Goal: Task Accomplishment & Management: Manage account settings

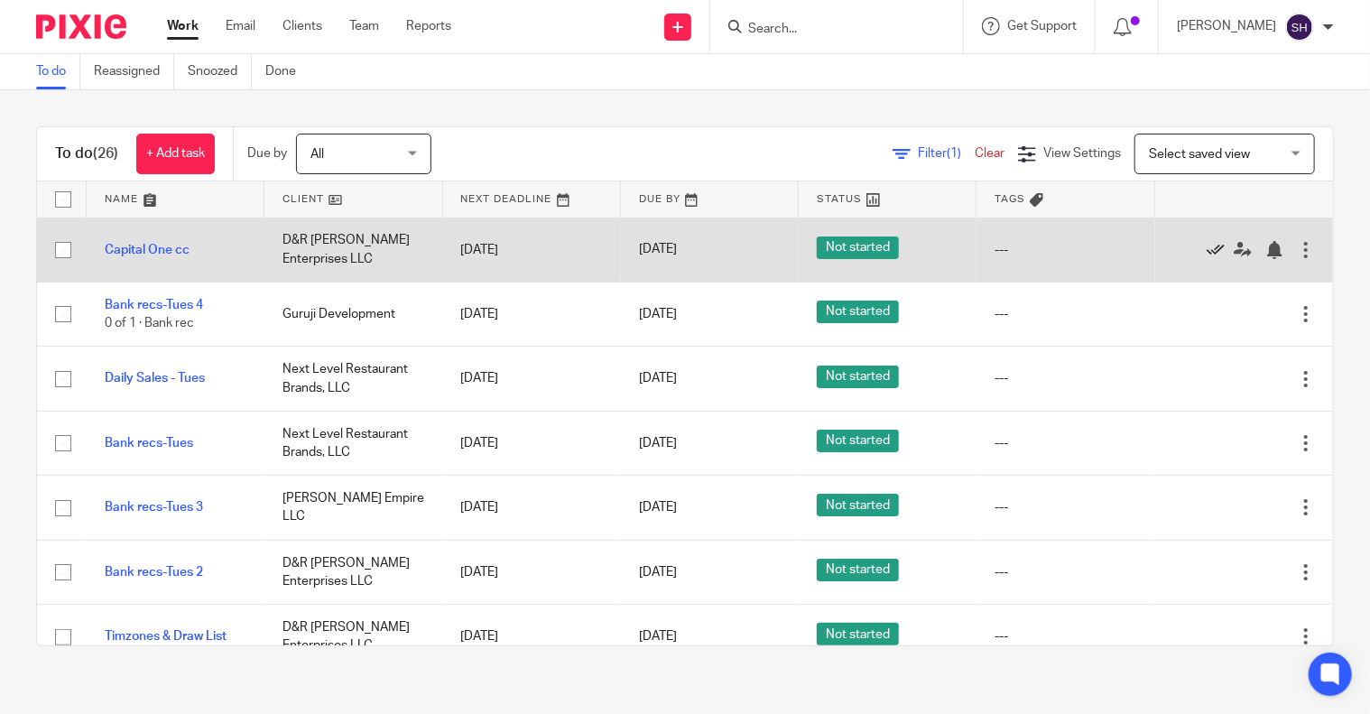
click at [1206, 249] on icon at bounding box center [1215, 250] width 18 height 18
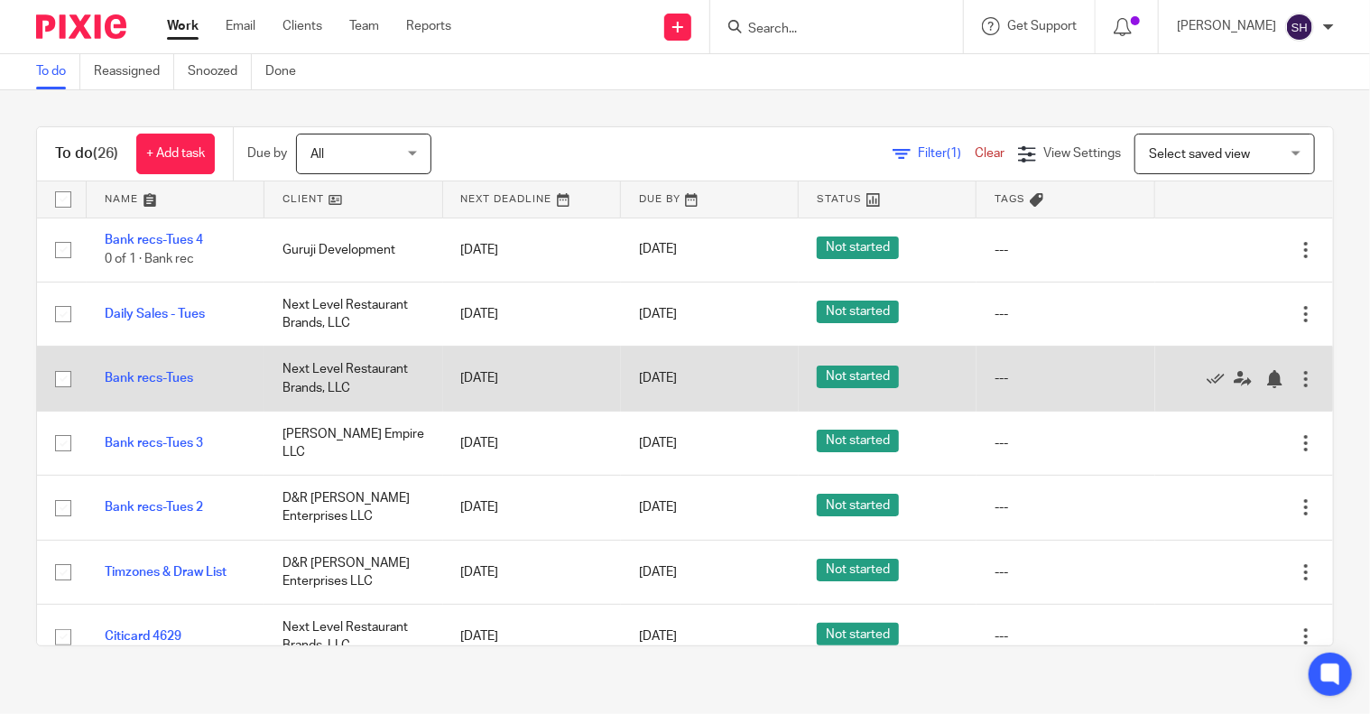
scroll to position [180, 0]
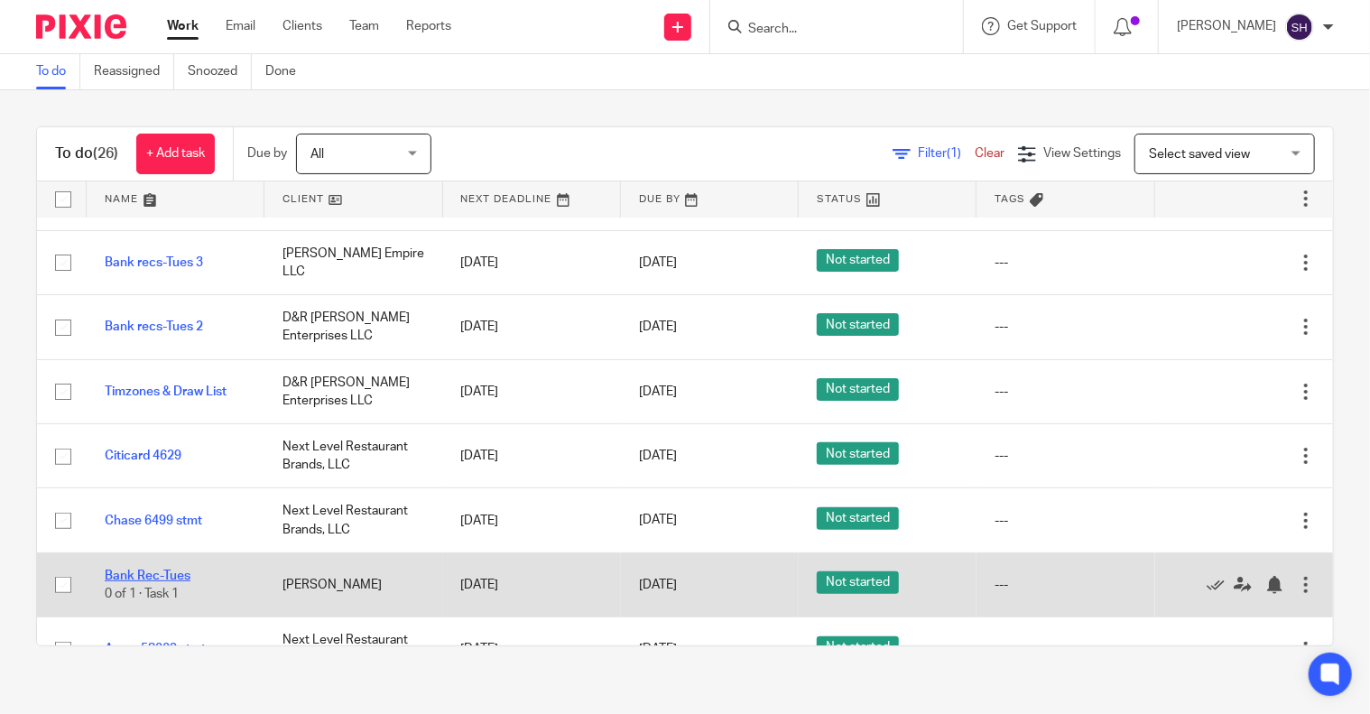
click at [159, 570] on link "Bank Rec-Tues" at bounding box center [148, 575] width 86 height 13
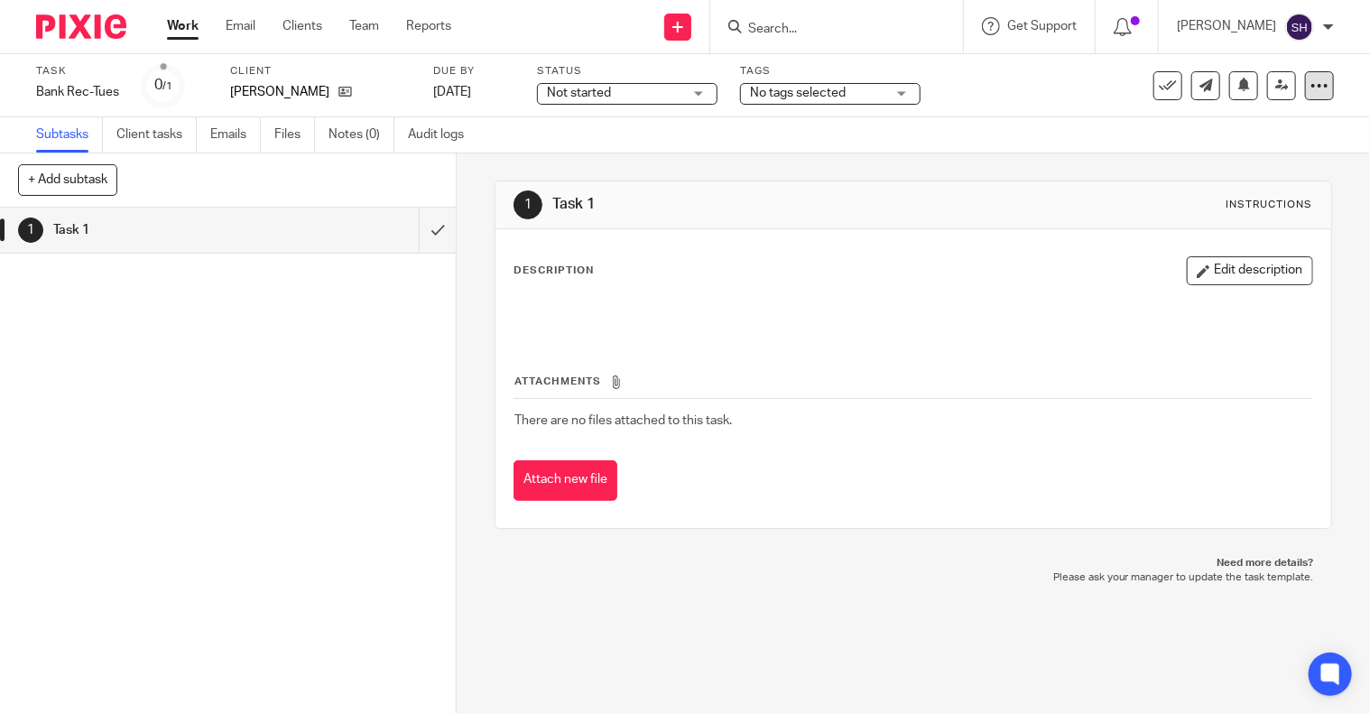
click at [1310, 86] on icon at bounding box center [1319, 86] width 18 height 18
click at [1238, 152] on link "Advanced task editor" at bounding box center [1249, 158] width 119 height 13
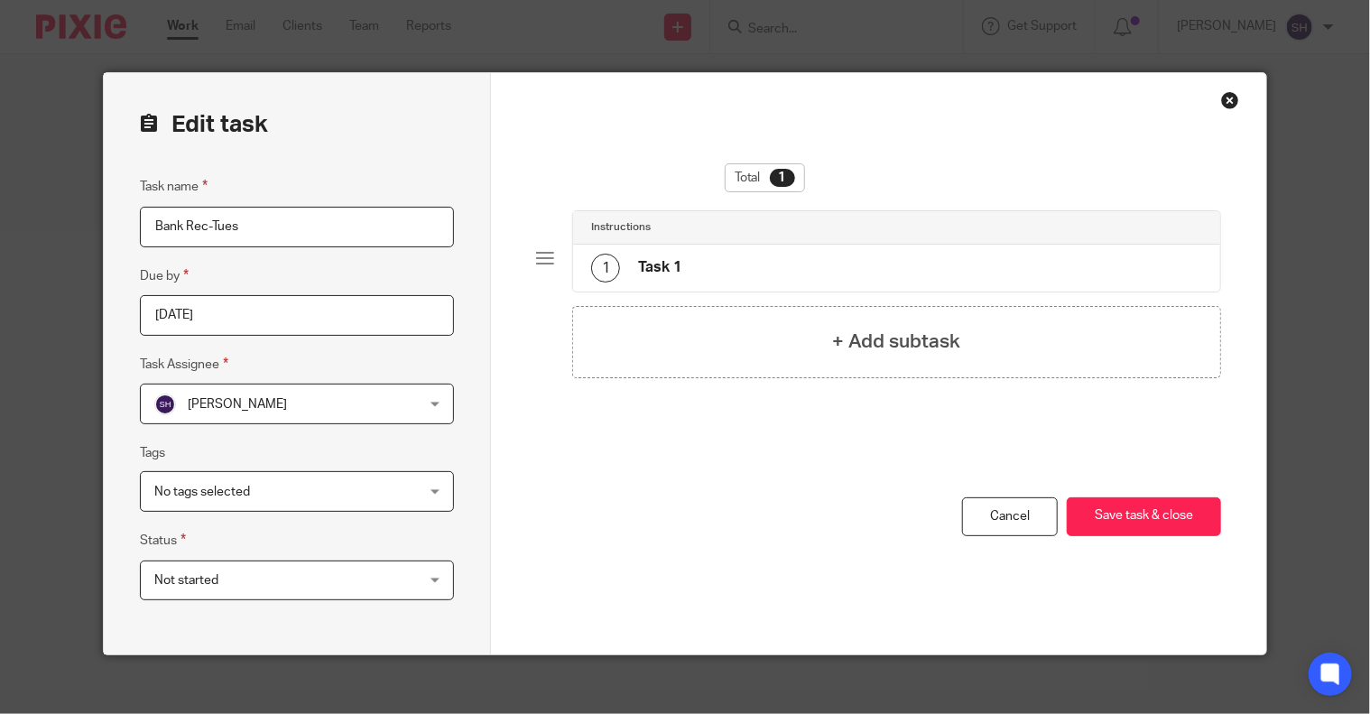
click at [292, 293] on fieldset "Due by 2025-10-17" at bounding box center [297, 300] width 314 height 70
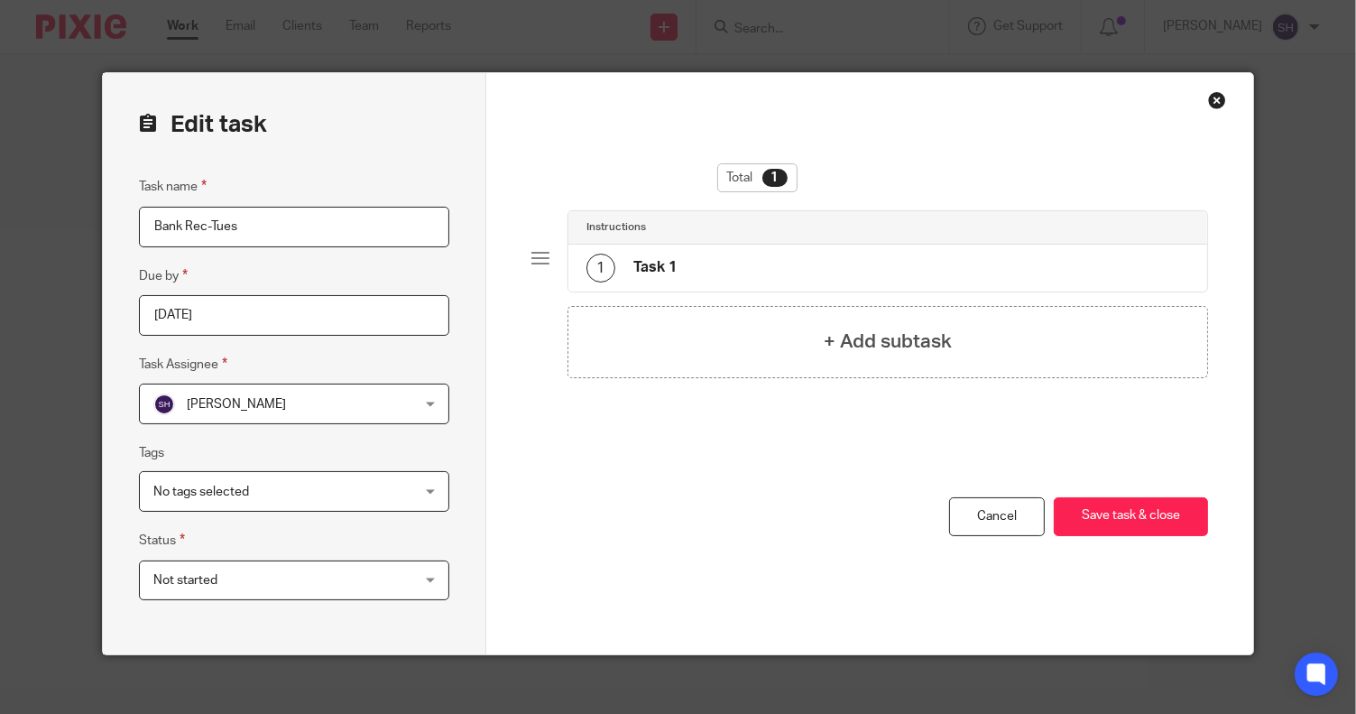
click at [294, 306] on input "2025-10-17" at bounding box center [294, 315] width 310 height 41
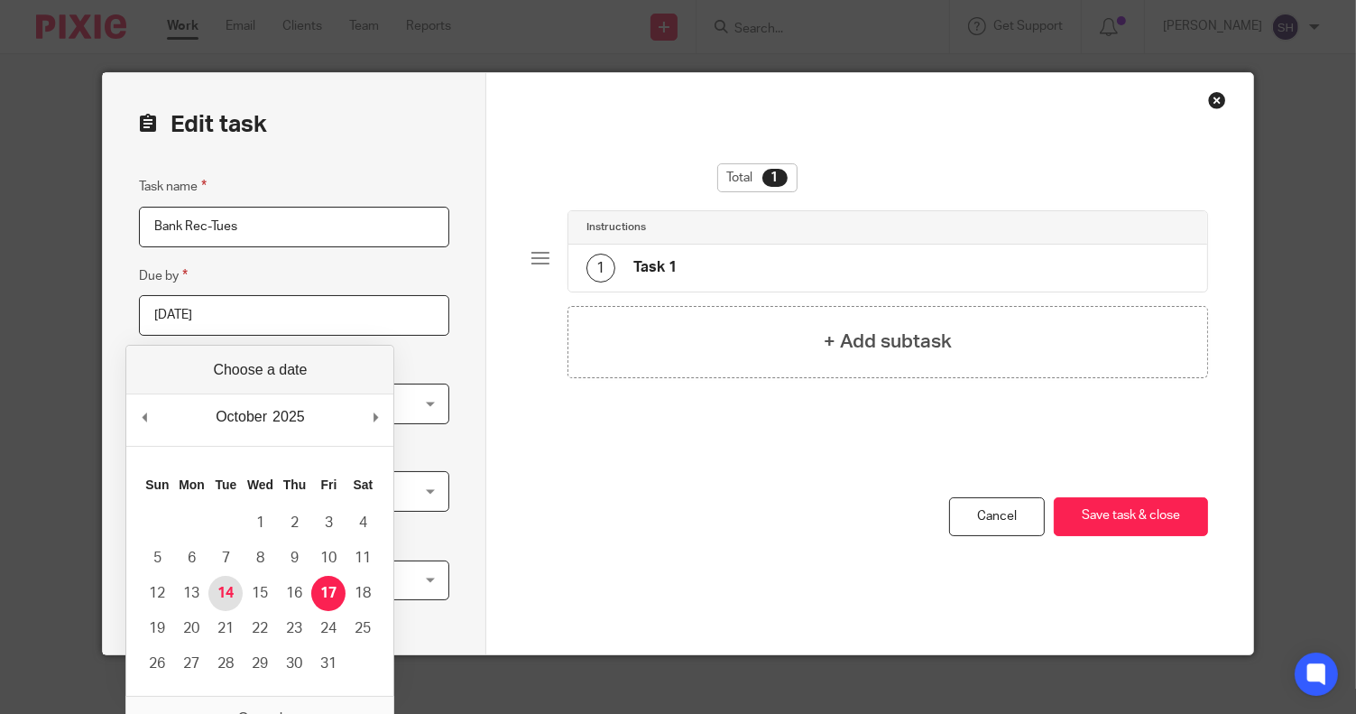
type input "2025-10-14"
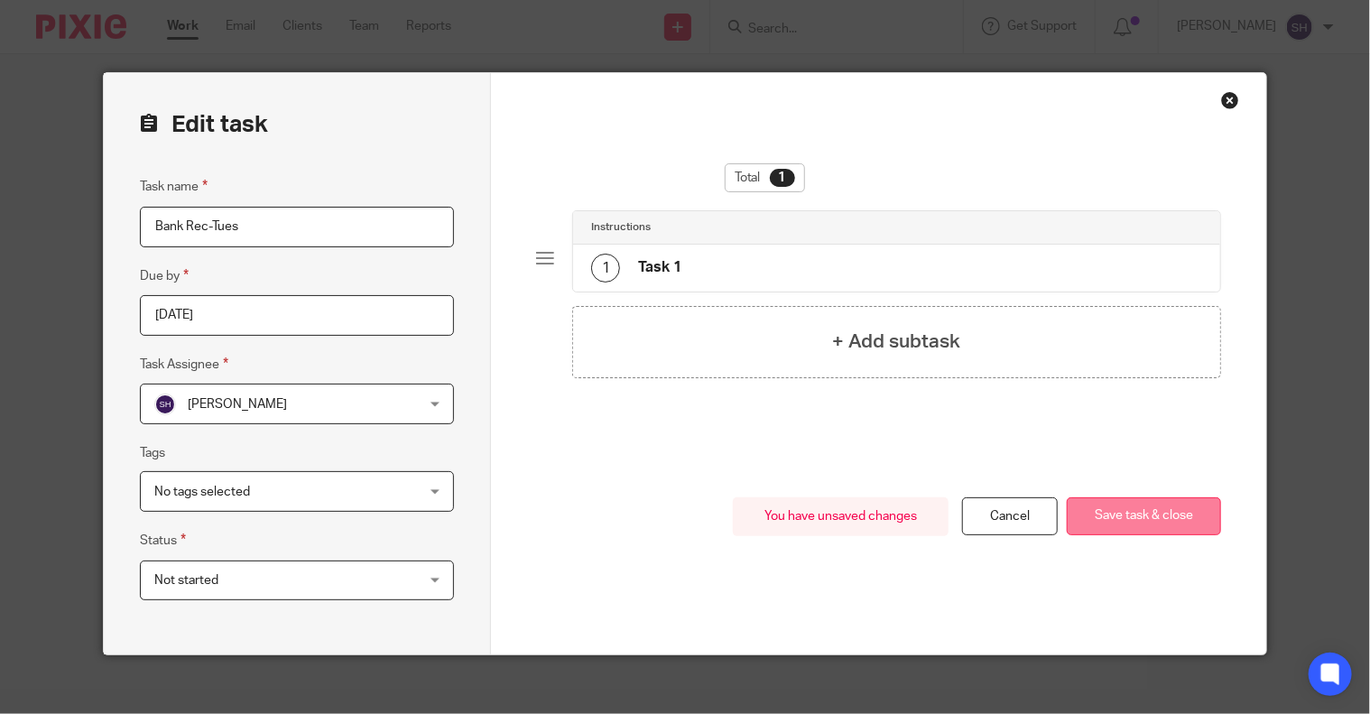
click at [1159, 513] on button "Save task & close" at bounding box center [1143, 516] width 154 height 39
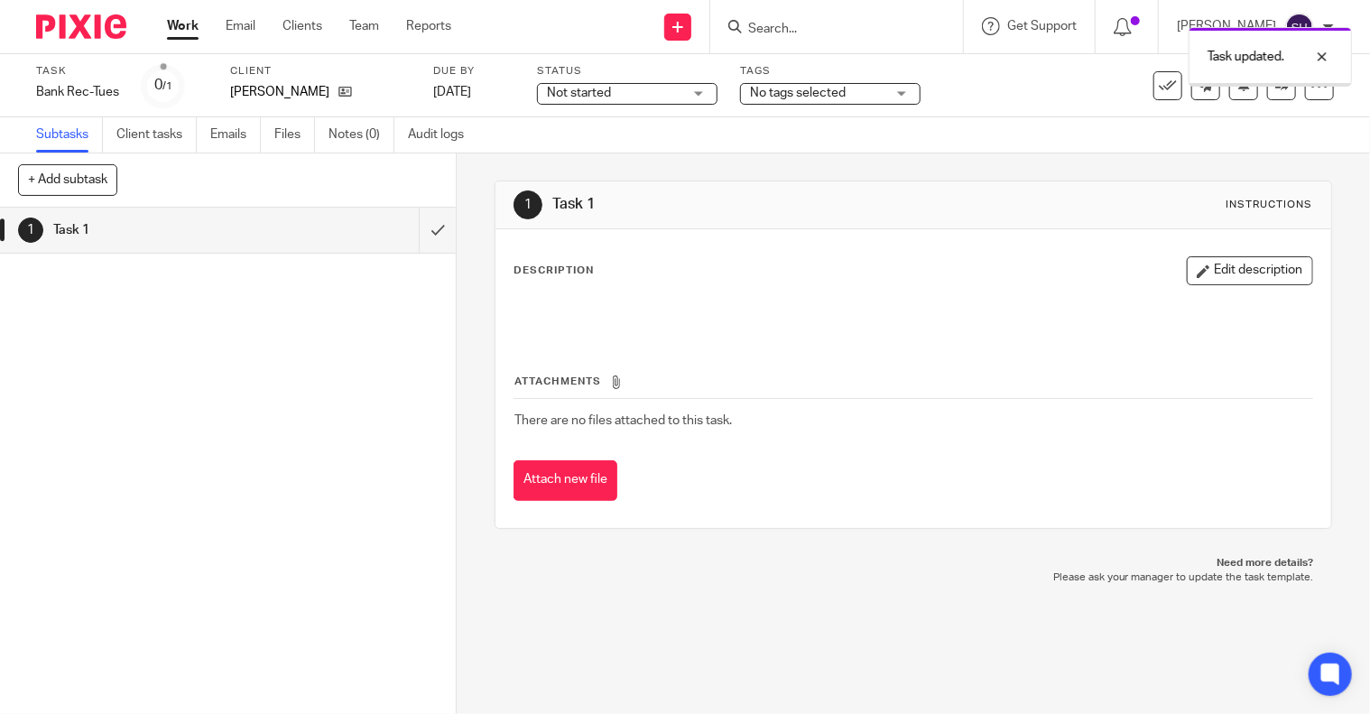
click at [188, 24] on link "Work" at bounding box center [183, 26] width 32 height 18
